Goal: Navigation & Orientation: Find specific page/section

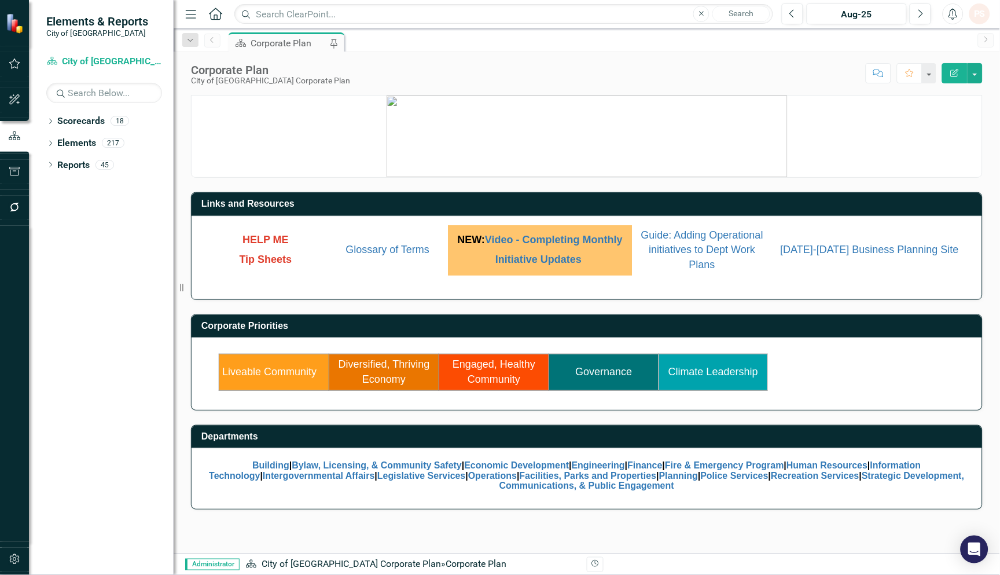
click at [600, 372] on link "Governance" at bounding box center [604, 372] width 57 height 12
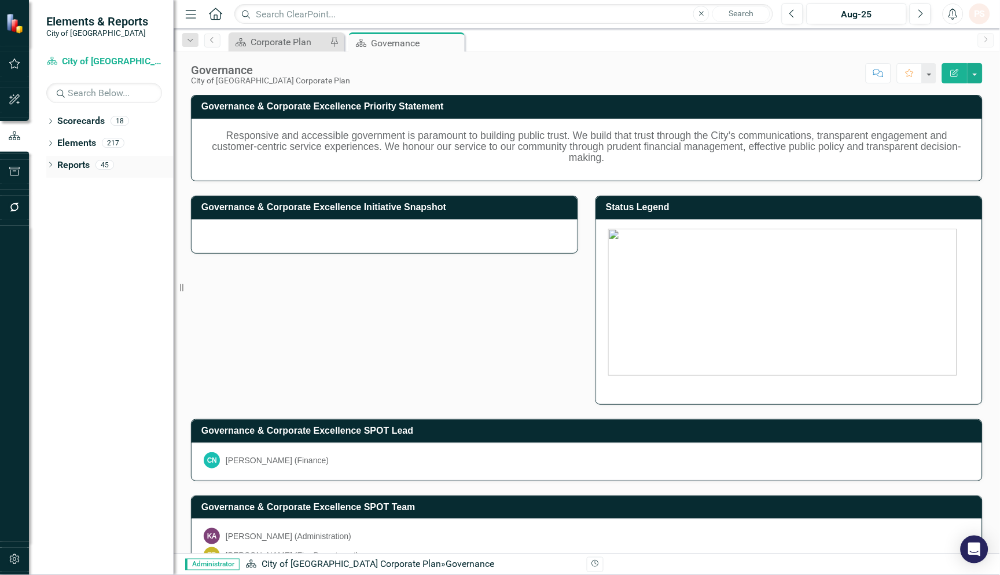
click at [48, 164] on icon "Dropdown" at bounding box center [50, 166] width 8 height 6
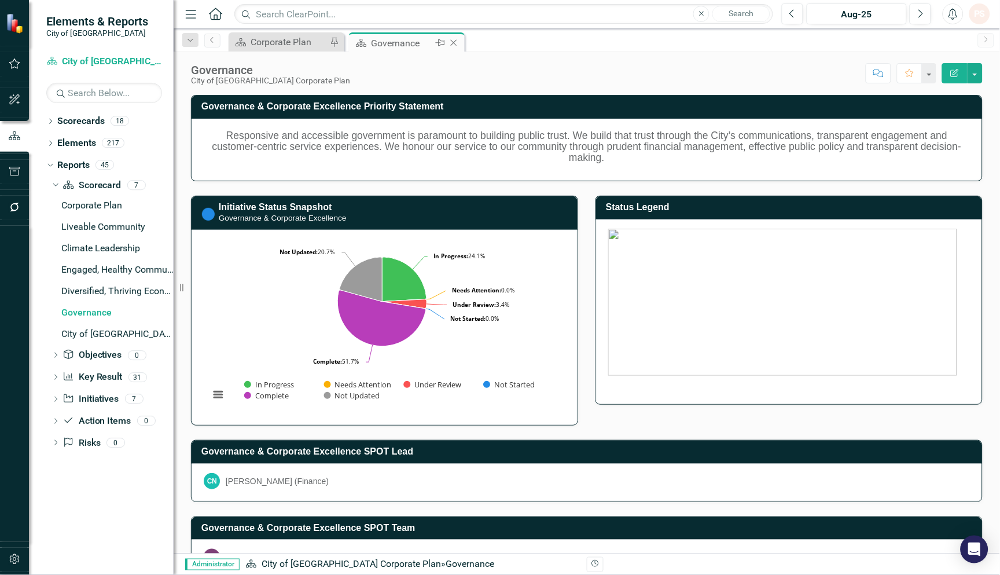
click at [454, 41] on icon "Close" at bounding box center [454, 42] width 12 height 9
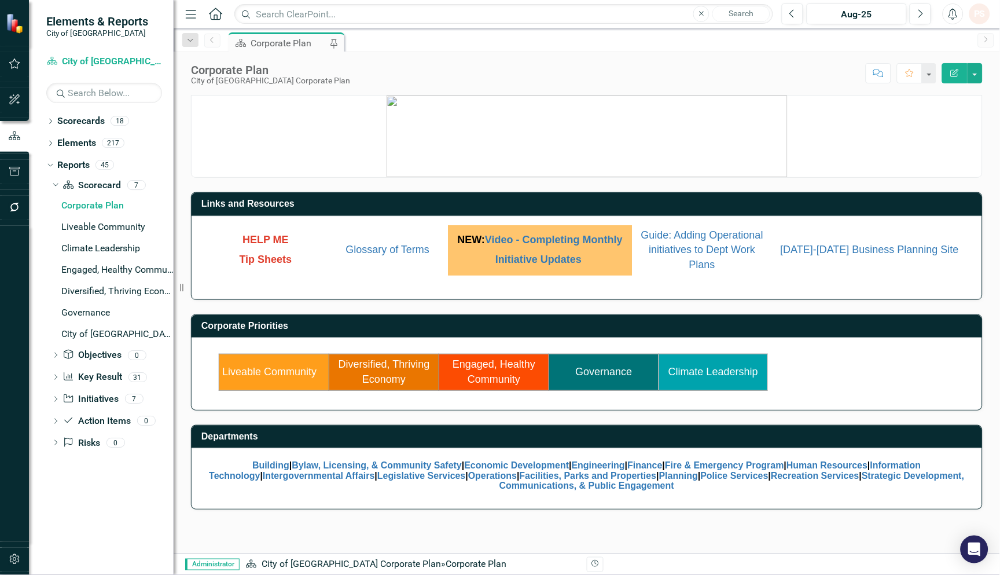
click at [45, 163] on div "Dropdown Scorecards 18 Dropdown City of [GEOGRAPHIC_DATA] Corporate Plan Buildi…" at bounding box center [101, 343] width 145 height 463
click at [55, 378] on icon "Dropdown" at bounding box center [56, 378] width 8 height 6
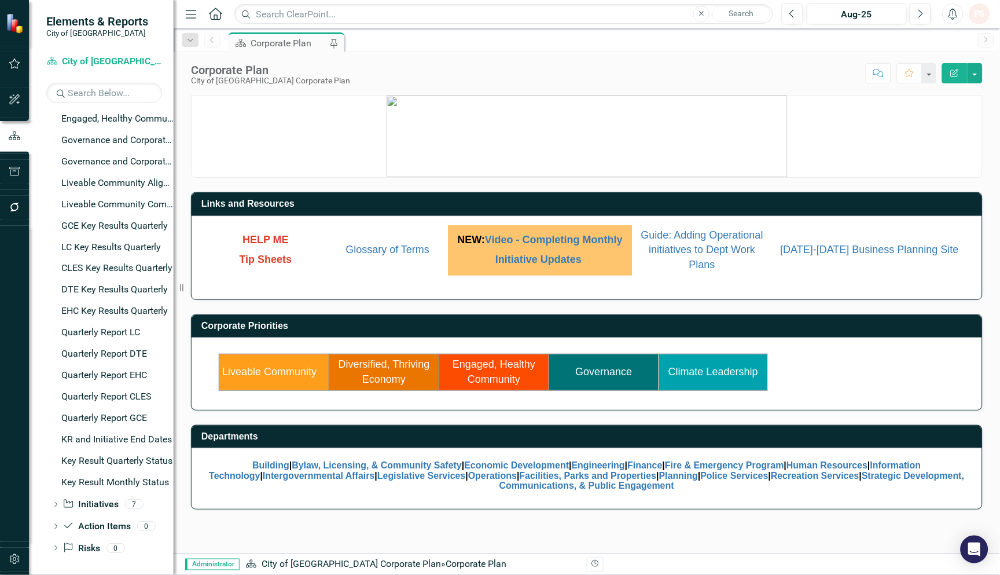
scroll to position [411, 0]
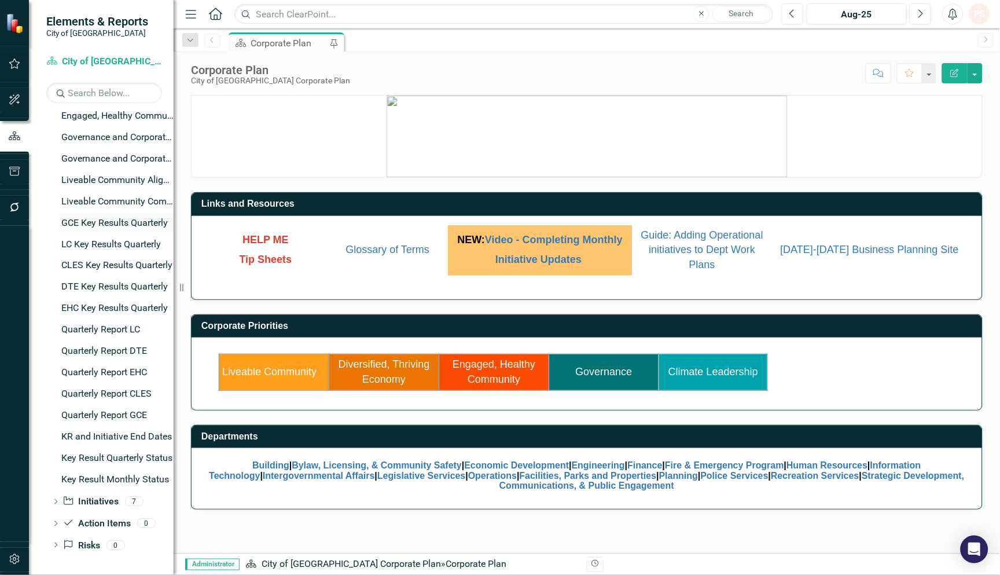
click at [136, 223] on div "GCE Key Results Quarterly" at bounding box center [117, 223] width 112 height 10
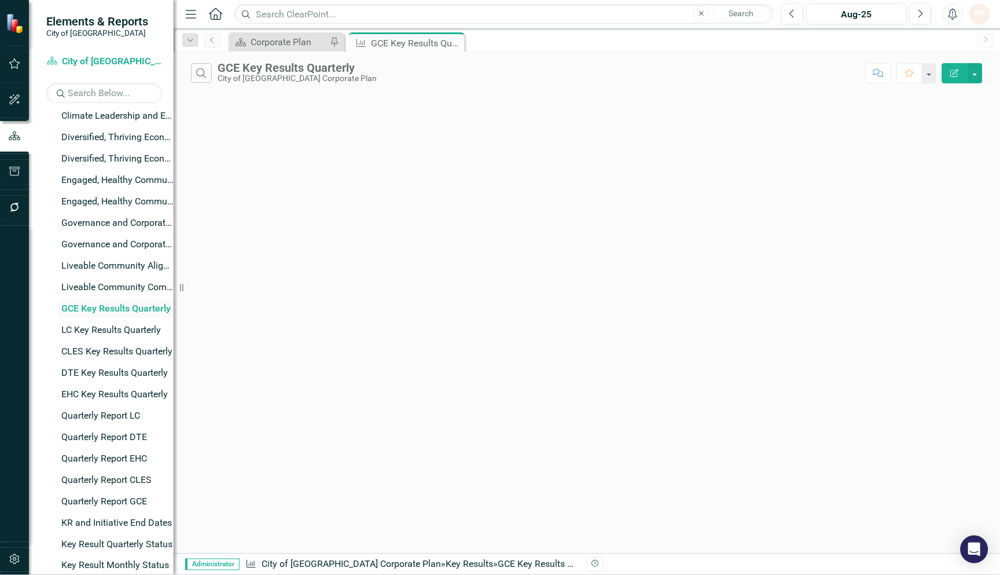
scroll to position [68, 0]
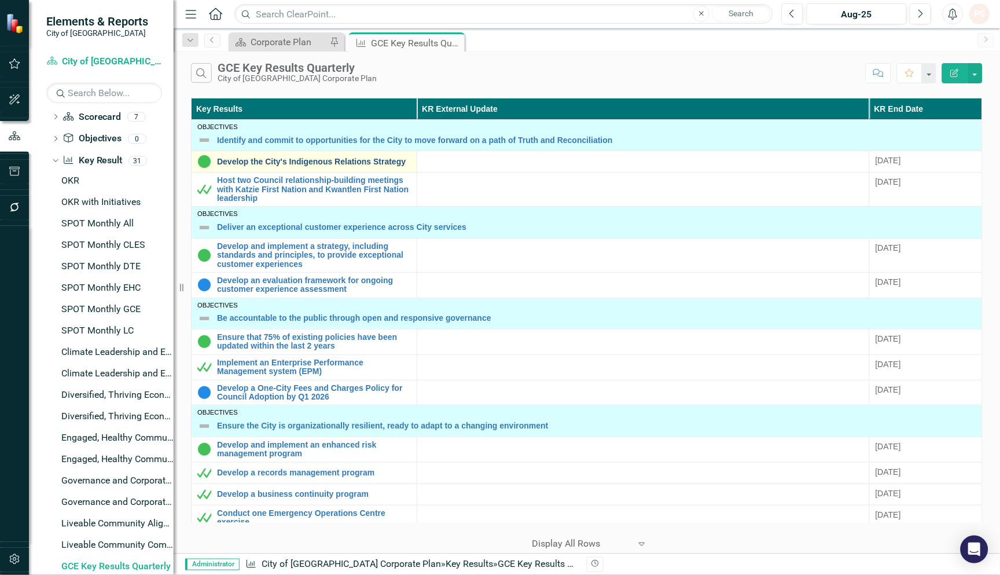
click at [293, 161] on link "Develop the City's Indigenous Relations Strategy" at bounding box center [314, 161] width 194 height 9
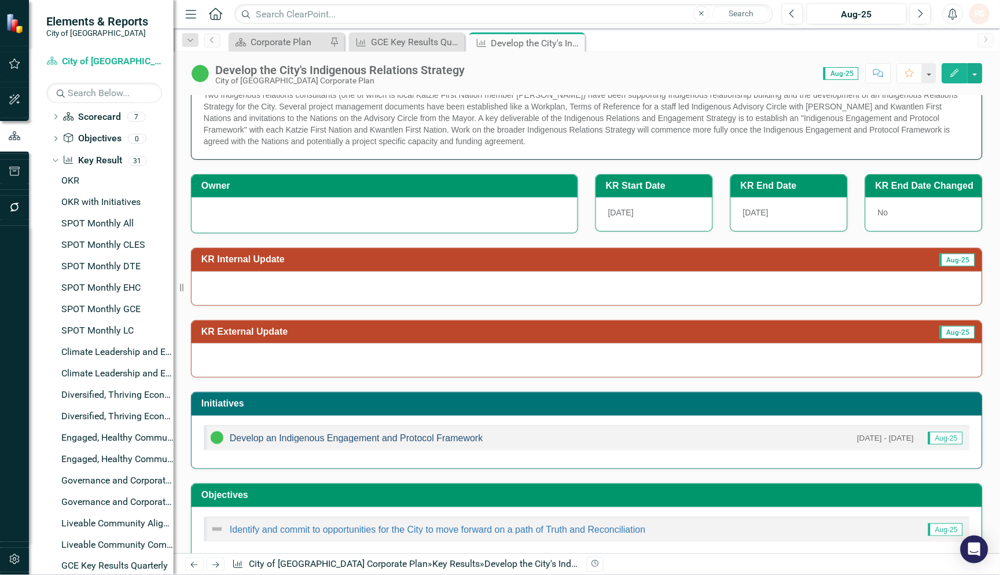
scroll to position [58, 0]
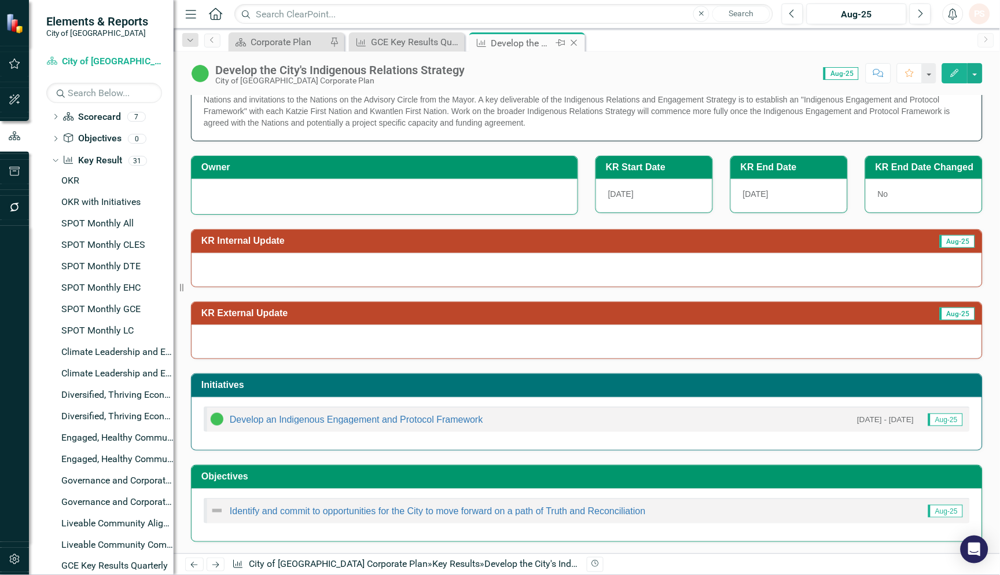
click at [569, 41] on icon "Close" at bounding box center [574, 42] width 12 height 9
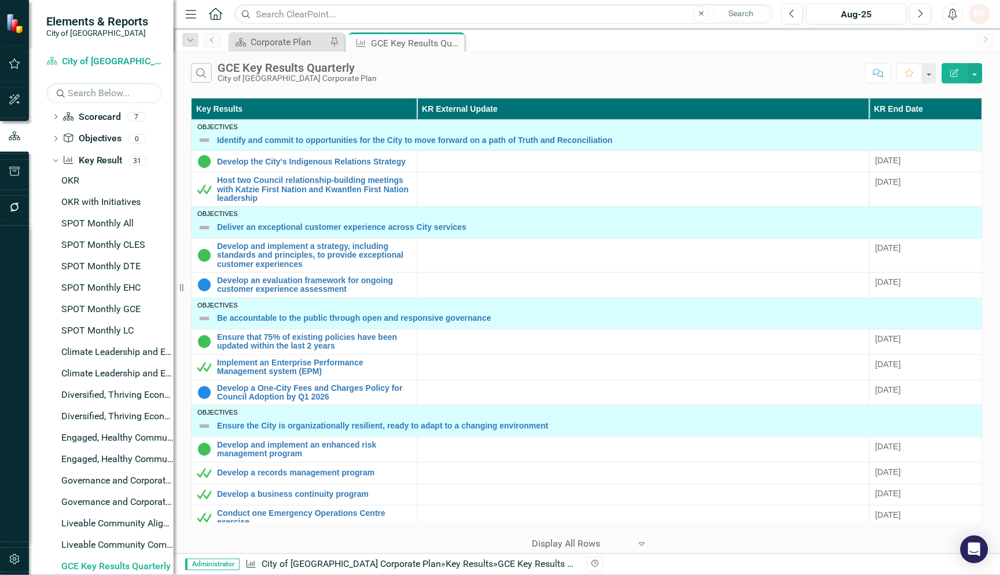
click at [291, 53] on div "Search GCE Key Results Quarterly City of [GEOGRAPHIC_DATA] Corporate Plan Comme…" at bounding box center [587, 71] width 826 height 38
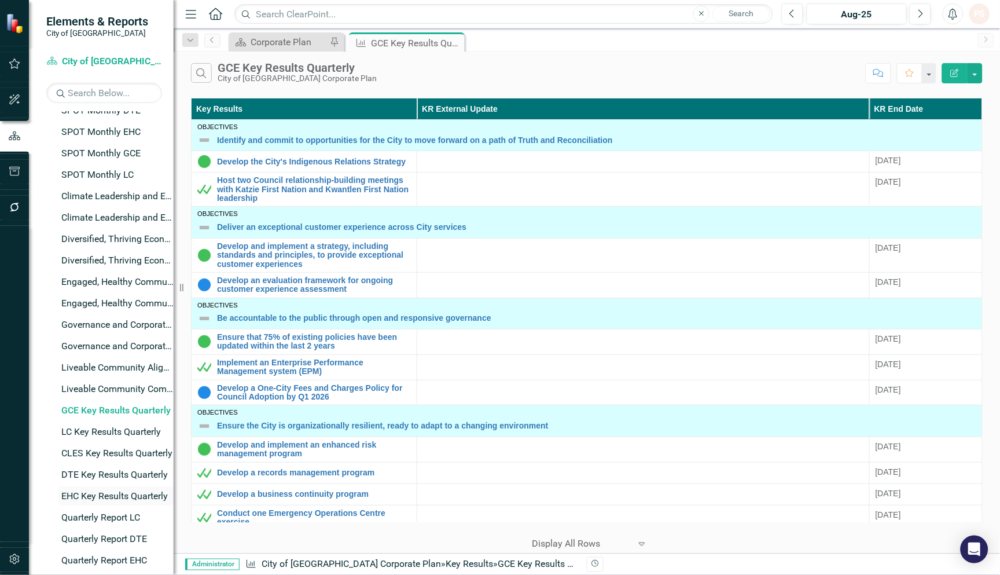
scroll to position [262, 0]
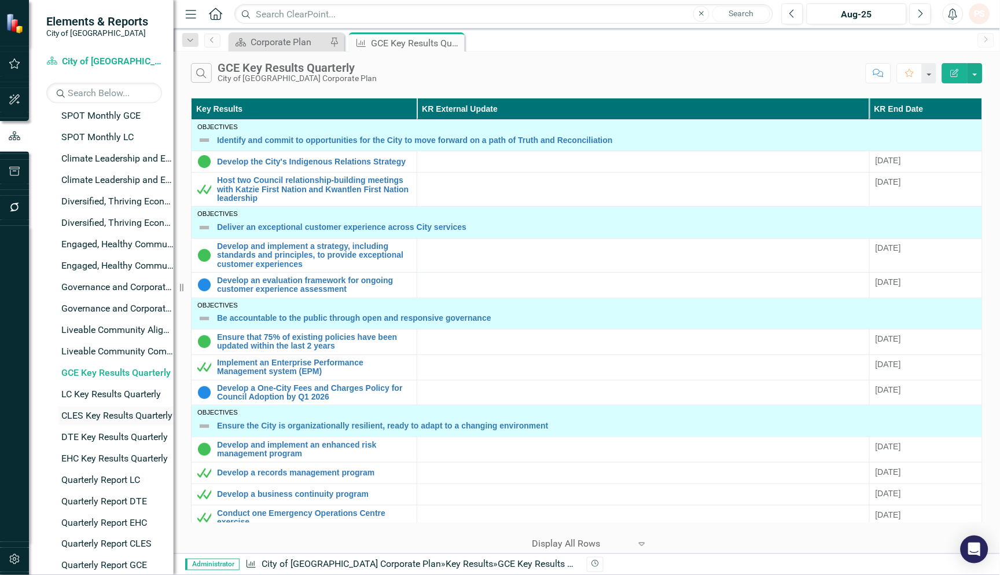
click at [128, 415] on div "CLES Key Results Quarterly" at bounding box center [117, 415] width 112 height 10
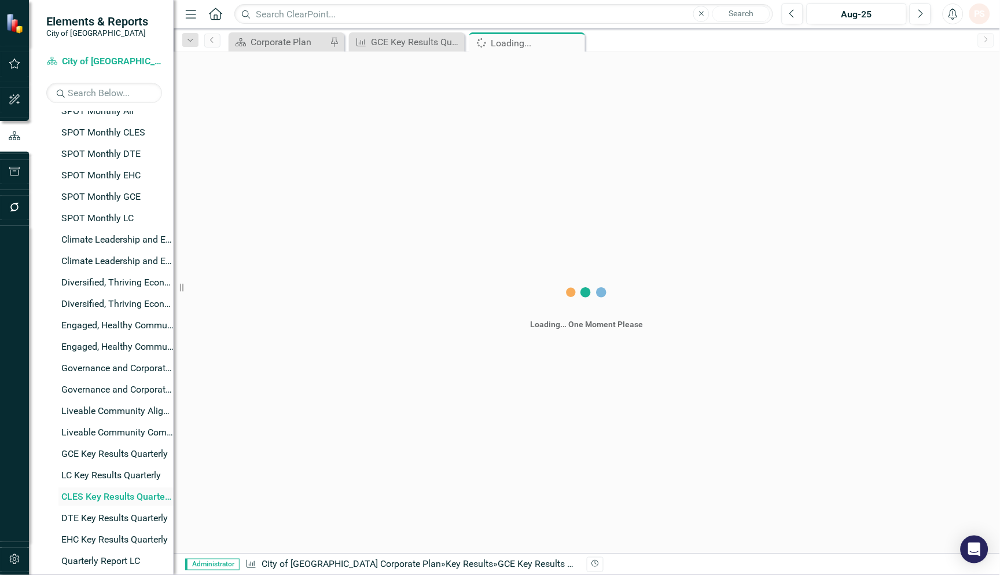
scroll to position [112, 0]
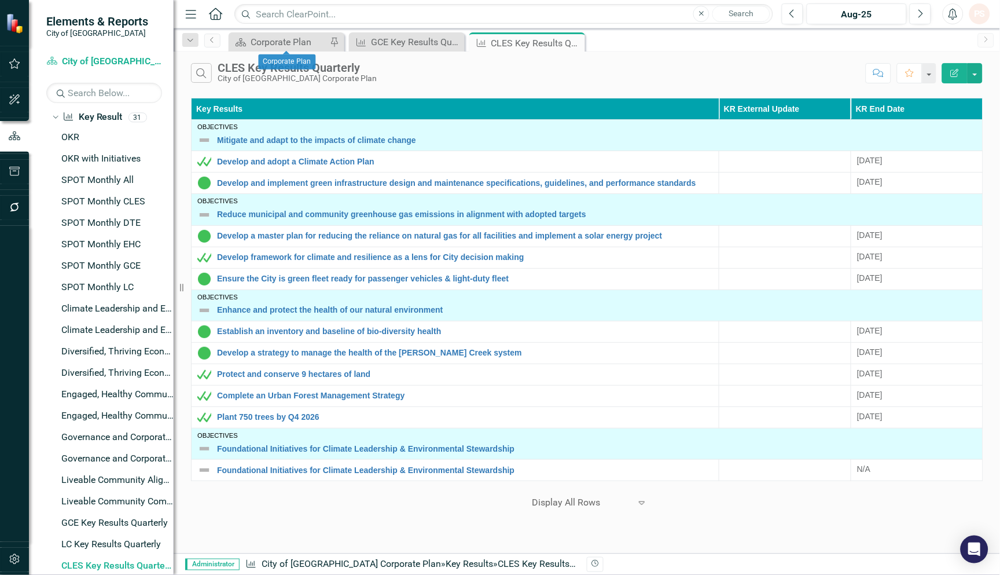
click at [281, 34] on div "Scorecard Corporate Plan Pin" at bounding box center [287, 41] width 116 height 19
click at [287, 42] on div "Corporate Plan" at bounding box center [289, 42] width 76 height 14
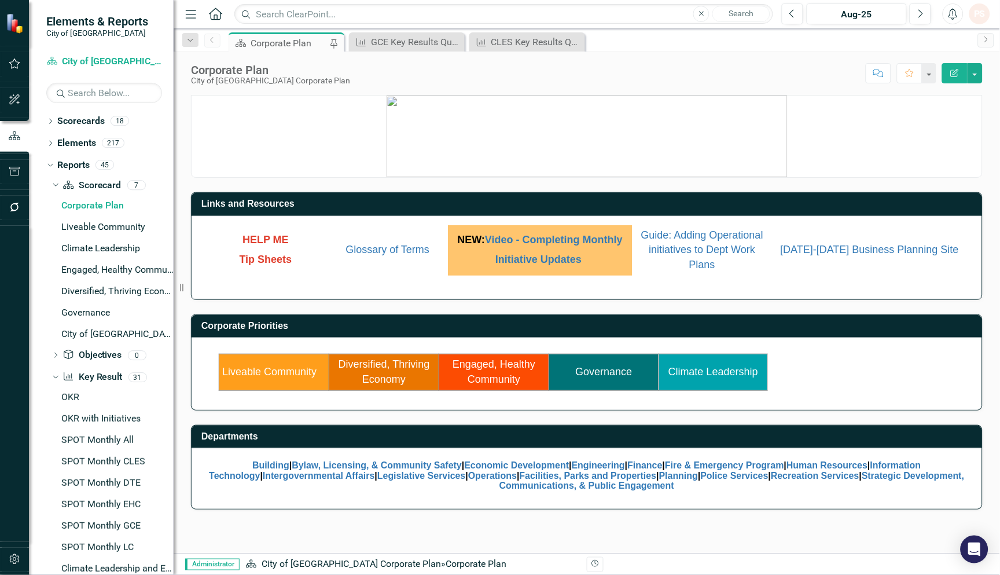
click at [487, 365] on link "Engaged, Healthy Community" at bounding box center [494, 371] width 83 height 27
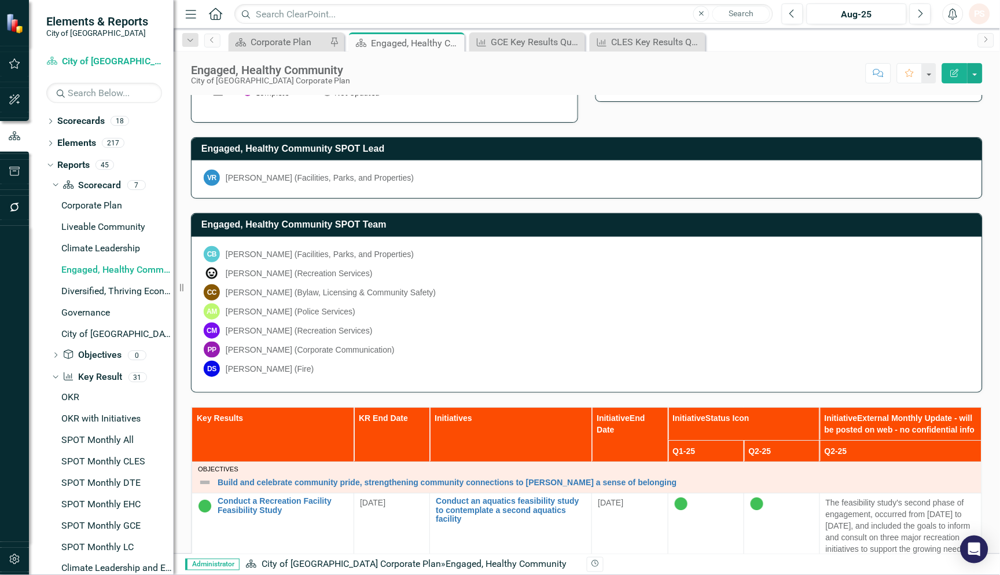
scroll to position [321, 0]
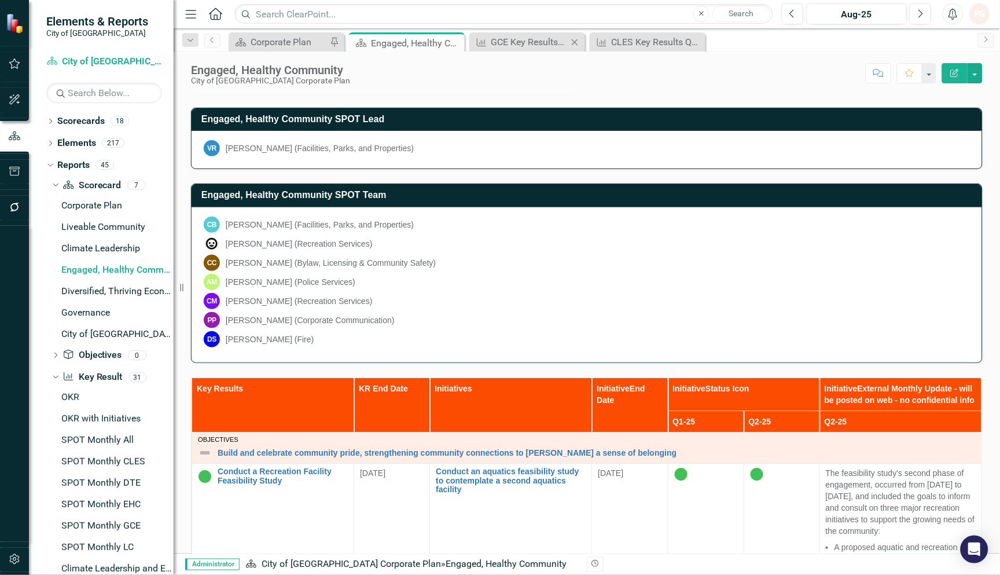
click at [554, 50] on div "Key Result GCE Key Results Quarterly Close" at bounding box center [527, 41] width 116 height 19
click at [541, 41] on div "GCE Key Results Quarterly" at bounding box center [529, 42] width 76 height 14
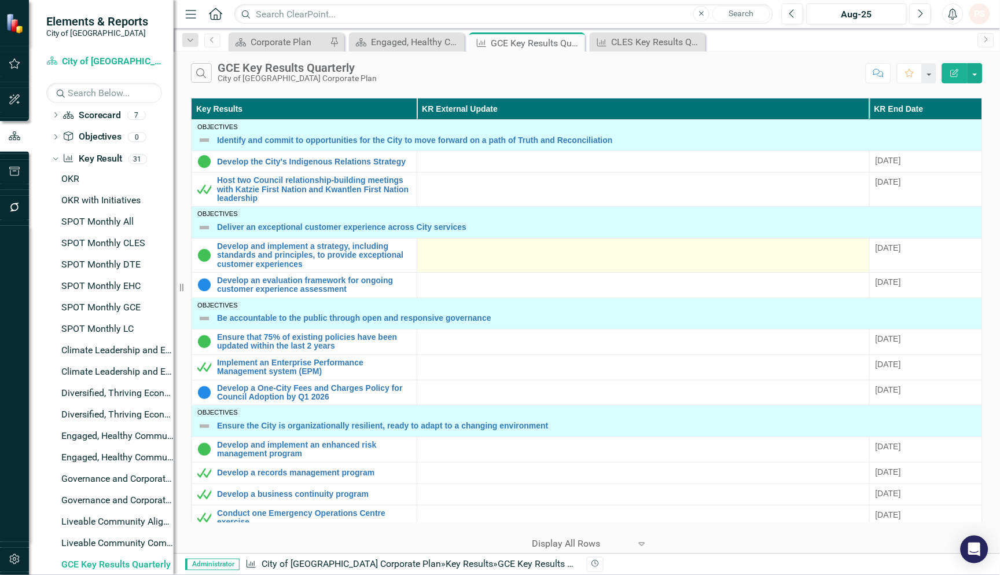
scroll to position [68, 0]
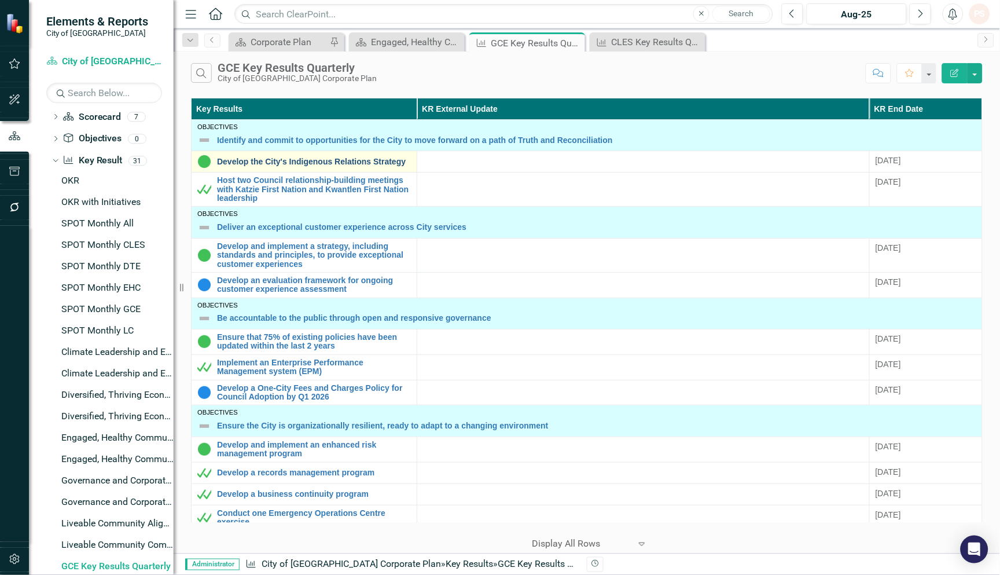
click at [311, 158] on link "Develop the City's Indigenous Relations Strategy" at bounding box center [314, 161] width 194 height 9
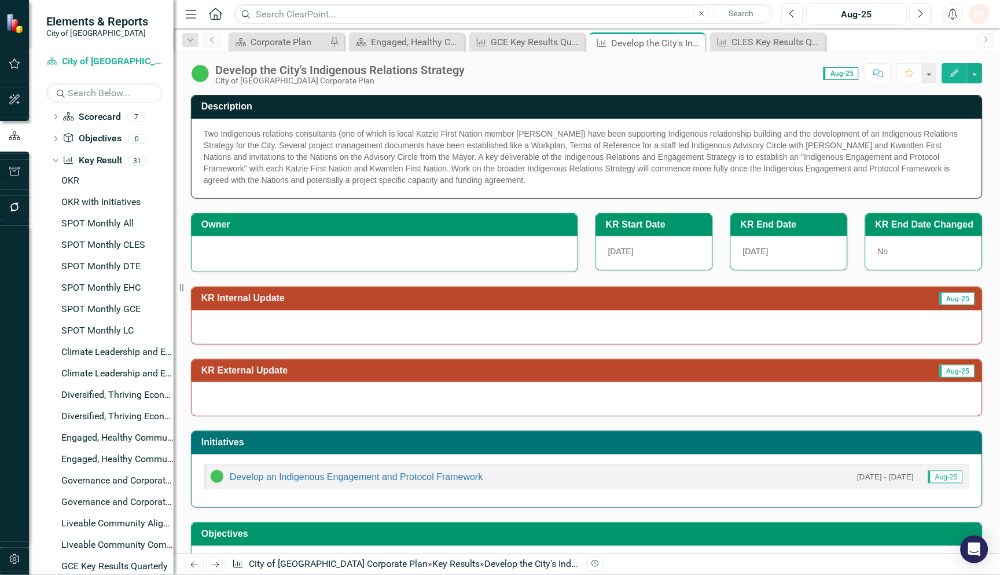
click at [315, 251] on div at bounding box center [385, 252] width 362 height 14
click at [51, 160] on div "Dropdown Scorecard Scorecard 7 Corporate Plan Liveable Community Climate Leader…" at bounding box center [109, 504] width 127 height 793
click at [54, 161] on icon at bounding box center [55, 160] width 5 height 3
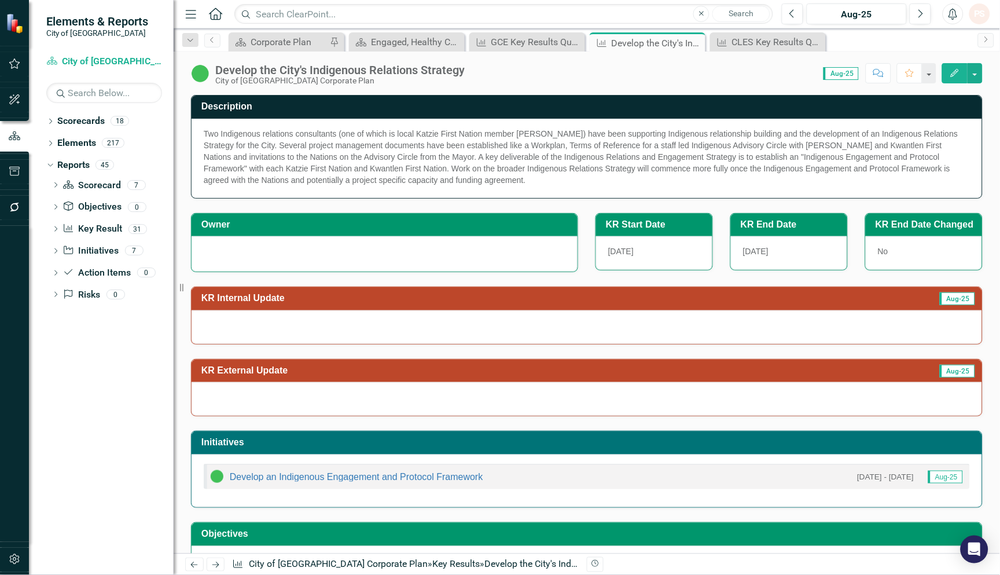
click at [13, 65] on icon "button" at bounding box center [15, 63] width 12 height 9
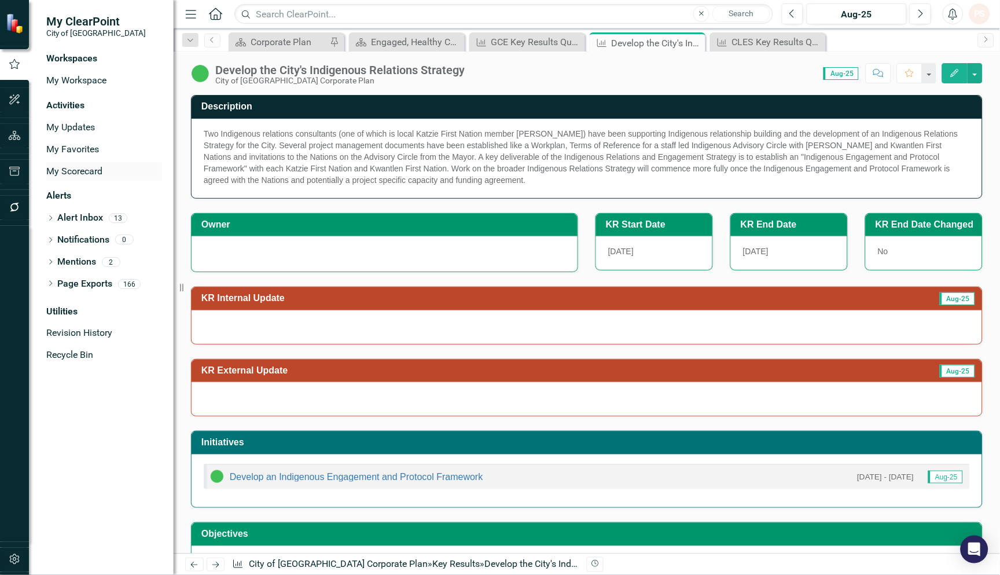
click at [71, 165] on link "My Scorecard" at bounding box center [104, 171] width 116 height 13
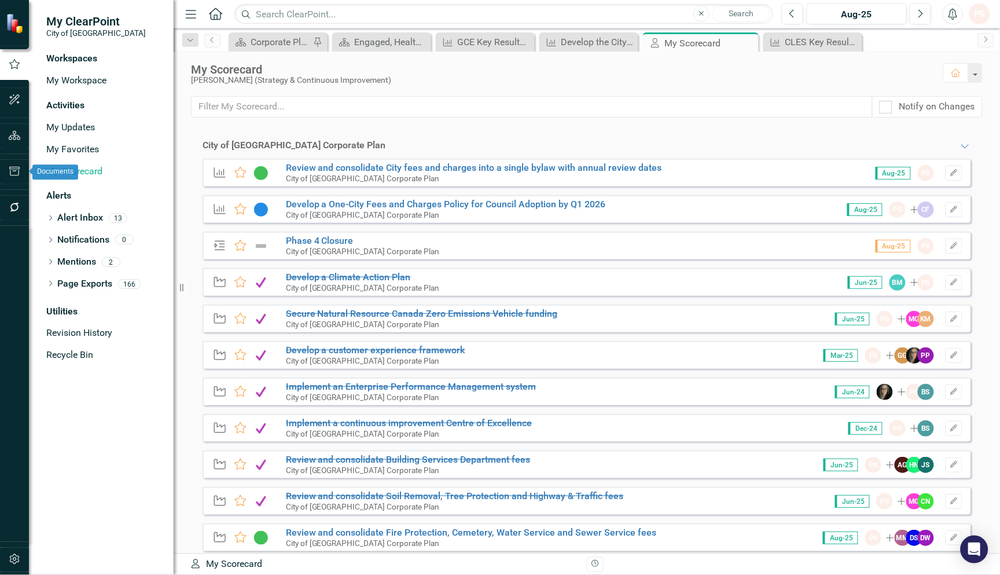
click at [12, 130] on button "button" at bounding box center [15, 136] width 26 height 24
